Goal: Find specific page/section: Find specific page/section

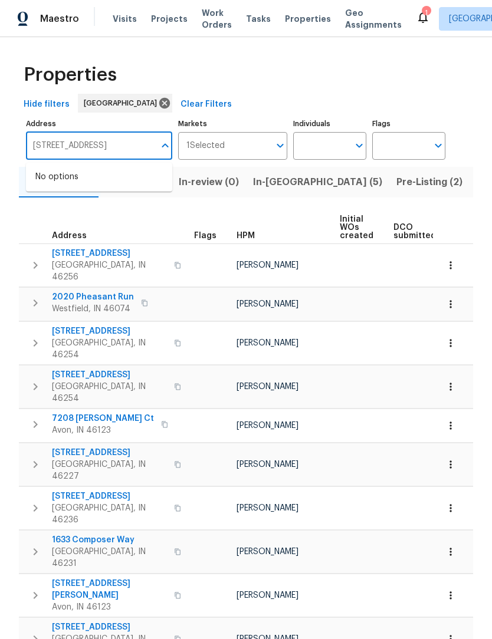
click at [136, 146] on input "7209 sycamore run dr" at bounding box center [90, 146] width 129 height 28
type input "7"
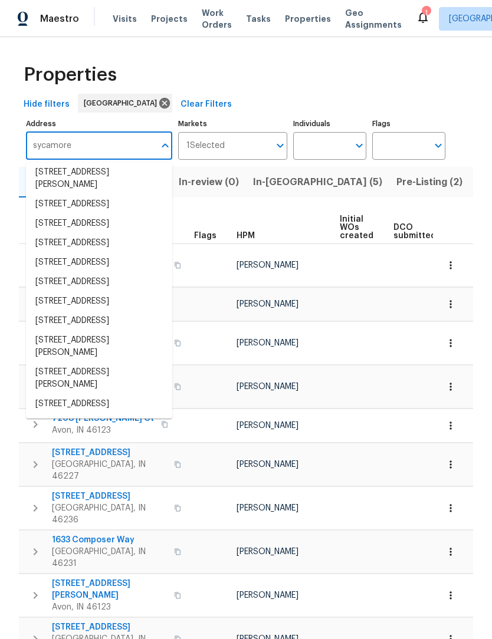
scroll to position [375, 0]
click at [146, 137] on input "sycamore" at bounding box center [90, 146] width 129 height 28
type input "sycamore"
click at [373, 86] on div "Properties" at bounding box center [246, 75] width 454 height 38
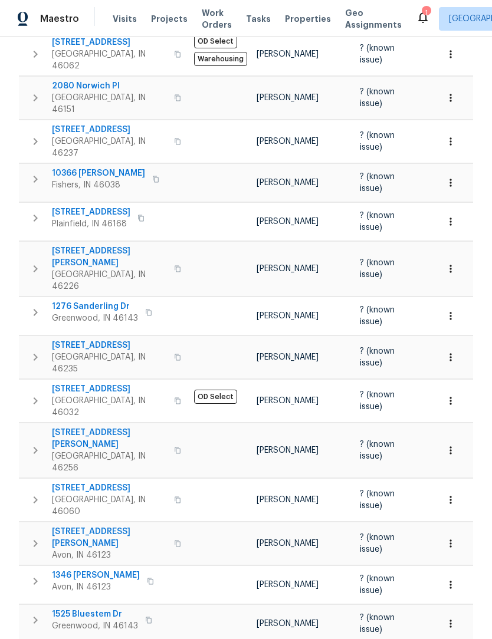
scroll to position [318, 0]
click at [90, 427] on span "9162 Hadway Dr" at bounding box center [109, 439] width 115 height 24
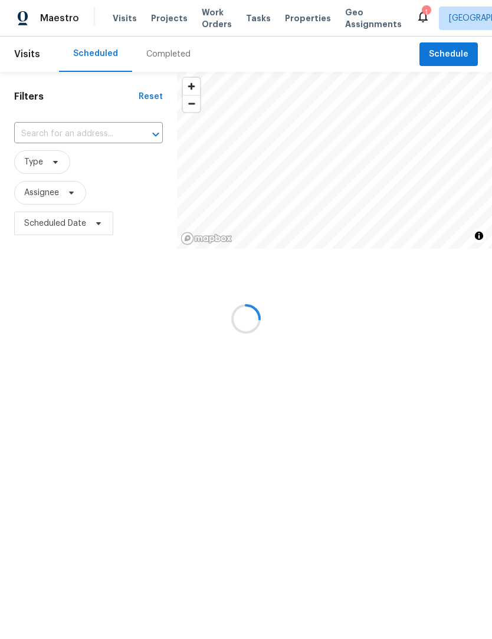
scroll to position [1, 0]
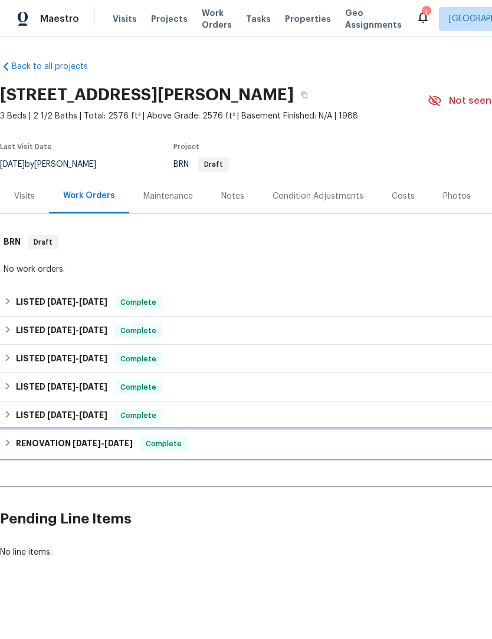
click at [6, 444] on icon at bounding box center [8, 443] width 8 height 8
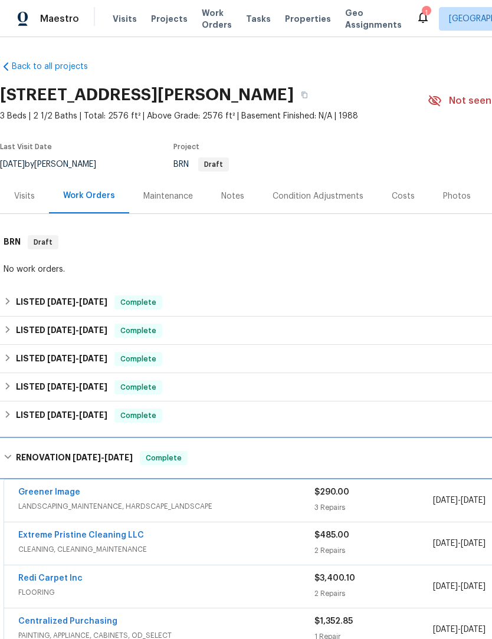
click at [14, 460] on div "RENOVATION [DATE] - [DATE] Complete" at bounding box center [333, 458] width 659 height 14
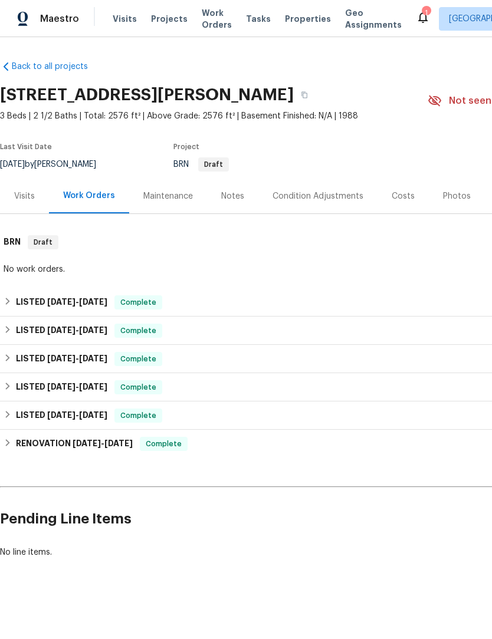
click at [28, 204] on div "Visits" at bounding box center [24, 196] width 49 height 35
